Goal: Go to known website: Access a specific website the user already knows

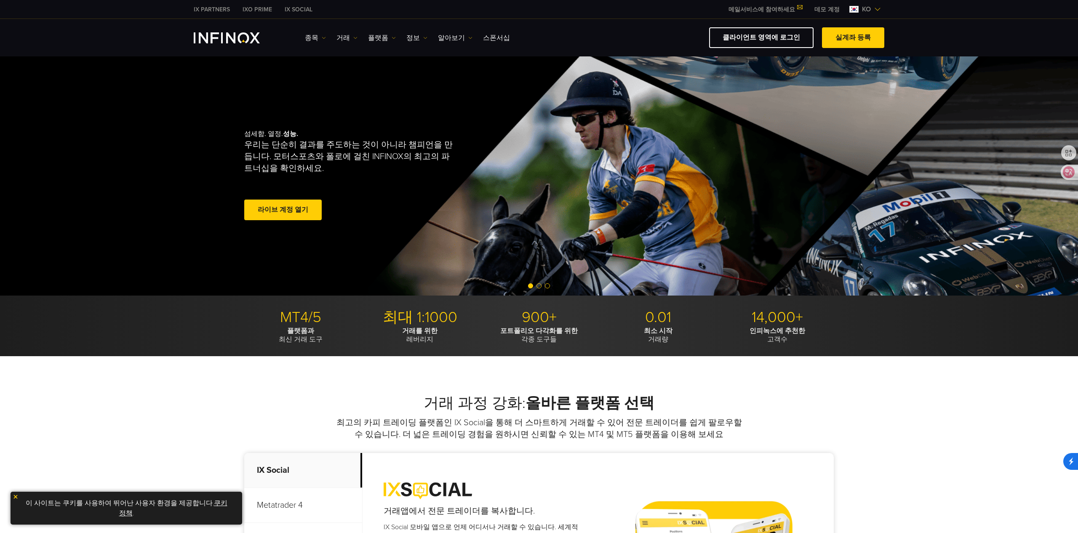
click at [241, 33] on img "INFINOX Logo" at bounding box center [227, 37] width 66 height 11
